Goal: Transaction & Acquisition: Purchase product/service

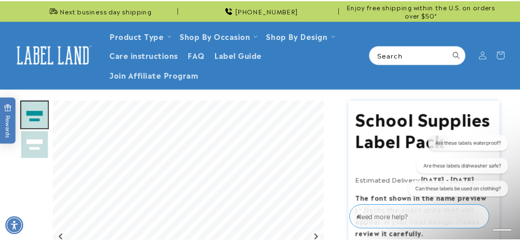
scroll to position [196, 0]
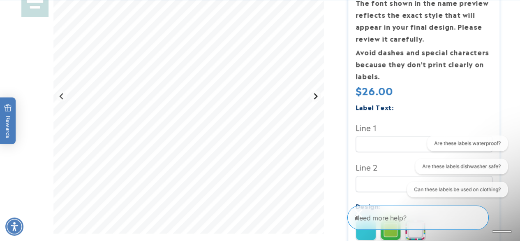
click at [316, 99] on icon "Next slide" at bounding box center [316, 96] width 4 height 6
